Goal: Task Accomplishment & Management: Use online tool/utility

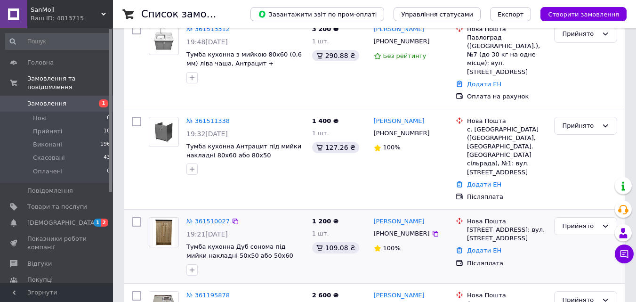
scroll to position [141, 0]
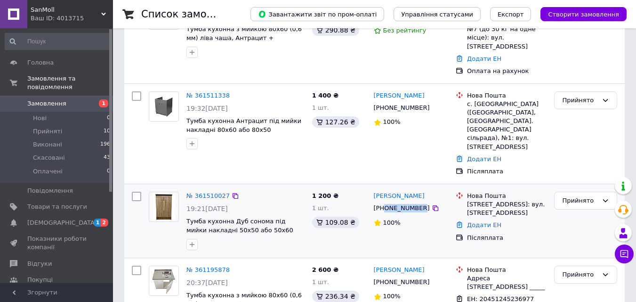
drag, startPoint x: 384, startPoint y: 184, endPoint x: 418, endPoint y: 183, distance: 33.9
click at [418, 202] on div "[PHONE_NUMBER]" at bounding box center [402, 208] width 60 height 12
copy div "0683594733"
click at [488, 221] on link "Додати ЕН" at bounding box center [484, 224] width 34 height 7
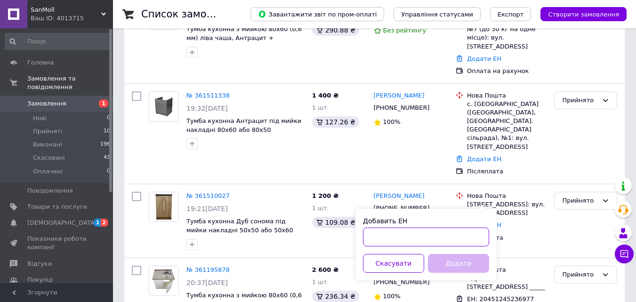
paste input "20451246704317"
type input "20451246704317"
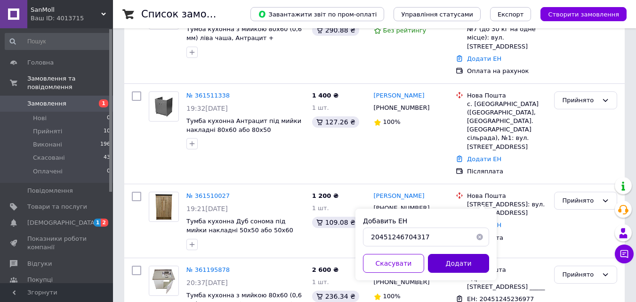
click at [472, 267] on button "Додати" at bounding box center [458, 263] width 61 height 19
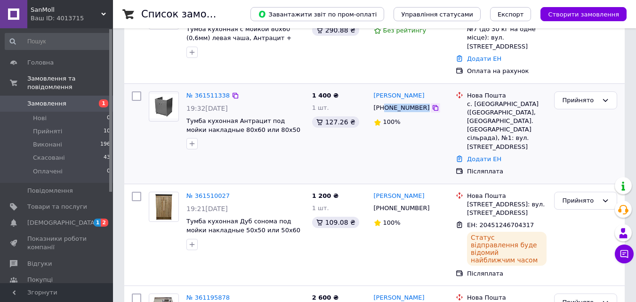
drag, startPoint x: 385, startPoint y: 100, endPoint x: 419, endPoint y: 100, distance: 33.4
click at [419, 103] on div "[PHONE_NUMBER]" at bounding box center [411, 108] width 77 height 10
copy div "0962015430"
click at [484, 155] on link "Додати ЕН" at bounding box center [484, 158] width 34 height 7
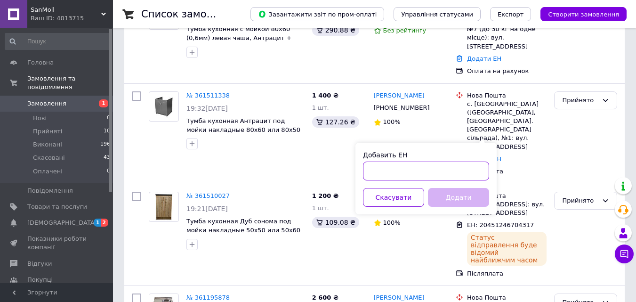
paste input "20451246715732"
type input "20451246715732"
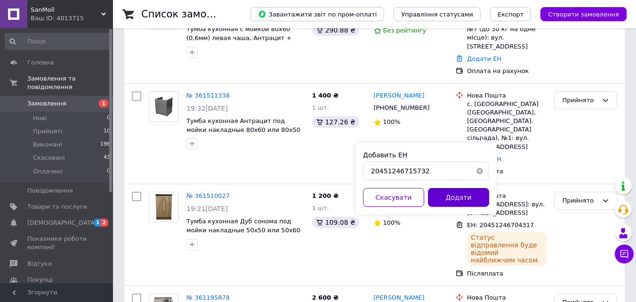
click at [462, 204] on button "Додати" at bounding box center [458, 197] width 61 height 19
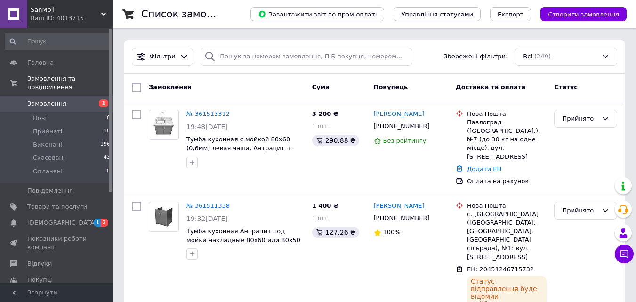
scroll to position [0, 0]
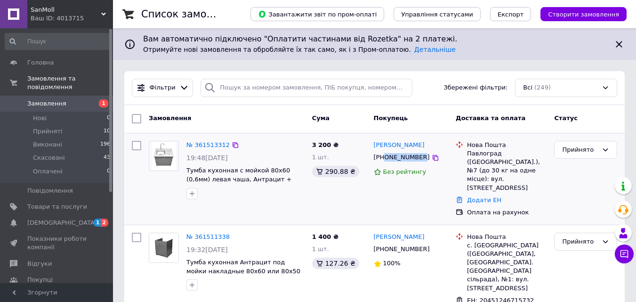
drag, startPoint x: 386, startPoint y: 160, endPoint x: 416, endPoint y: 156, distance: 30.8
click at [416, 156] on div "[PHONE_NUMBER]" at bounding box center [402, 157] width 60 height 12
copy div "0958360480"
click at [483, 196] on link "Додати ЕН" at bounding box center [484, 199] width 34 height 7
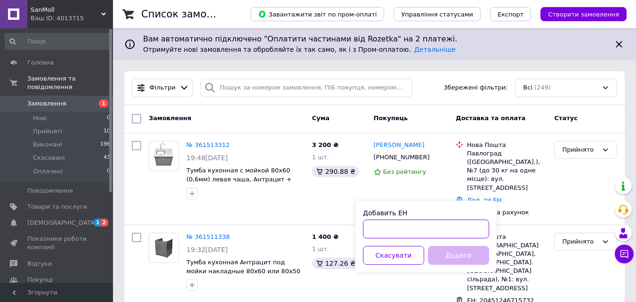
paste input "20451246716112"
type input "20451246716112"
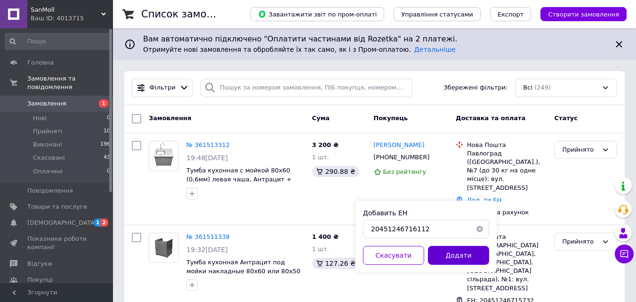
click at [460, 257] on button "Додати" at bounding box center [458, 255] width 61 height 19
